Goal: Communication & Community: Answer question/provide support

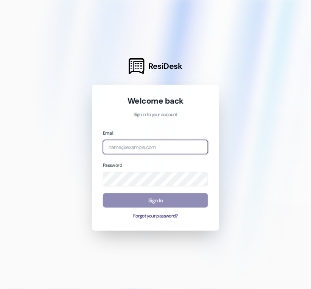
type input "[EMAIL_ADDRESS][DOMAIN_NAME]"
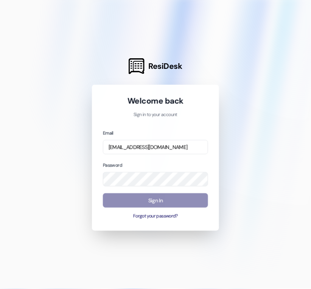
click at [157, 205] on button "Sign In" at bounding box center [155, 200] width 105 height 15
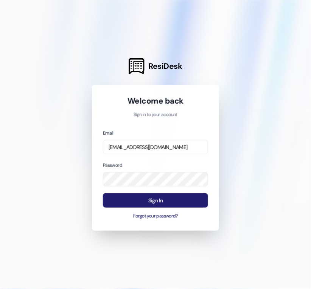
click at [157, 203] on button "Sign In" at bounding box center [155, 200] width 105 height 15
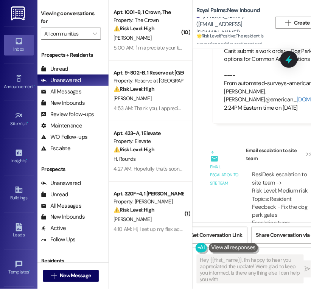
scroll to position [77, 0]
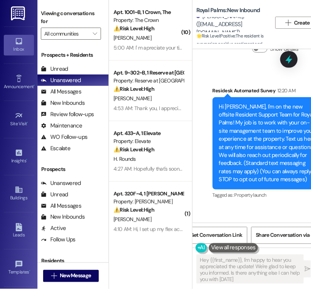
type textarea "Hey {{first_name}}, I'm happy to hear you appreciated the update! We're glad to…"
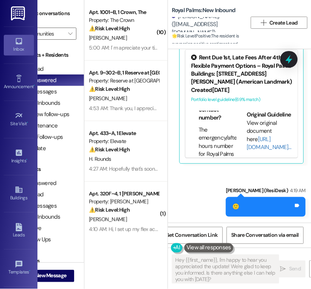
scroll to position [53, 0]
